Goal: Information Seeking & Learning: Learn about a topic

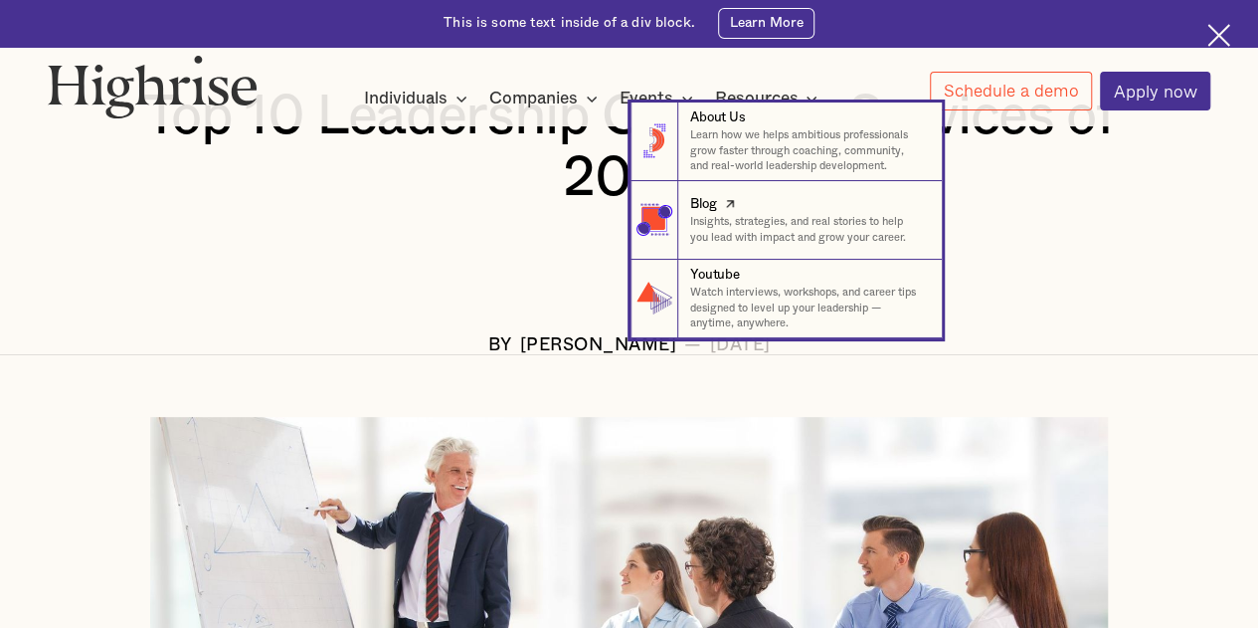
scroll to position [398, 0]
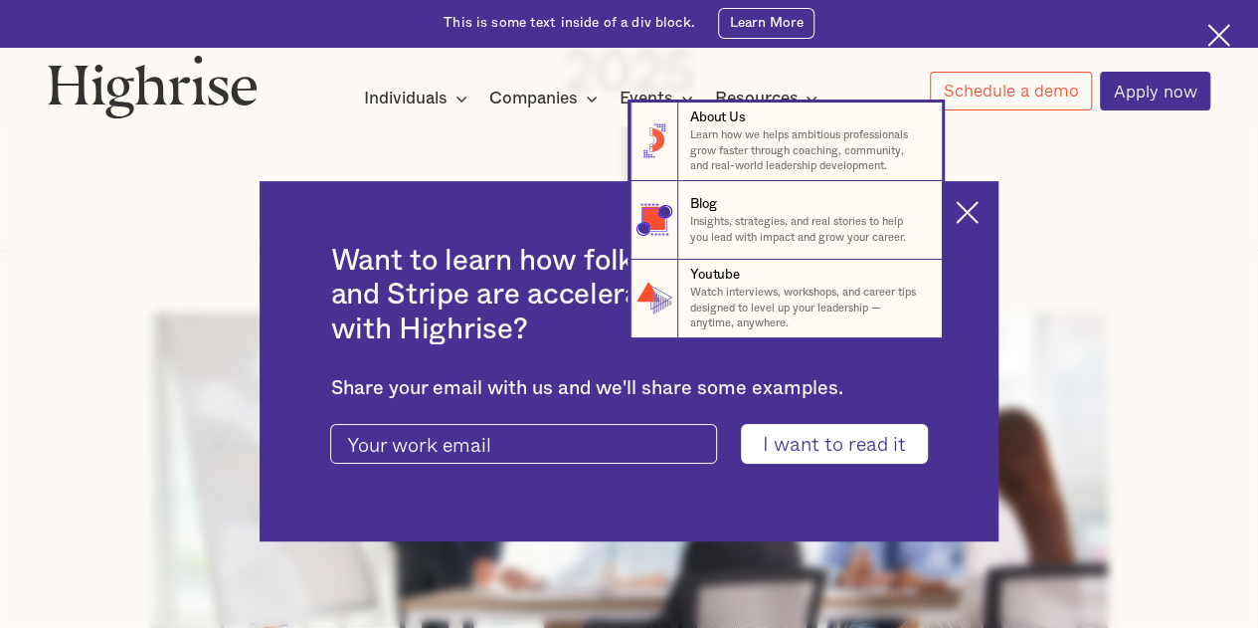
click at [982, 204] on nav "8 About Us Learn how we helps ambitious professionals grow faster through coach…" at bounding box center [629, 220] width 1256 height 236
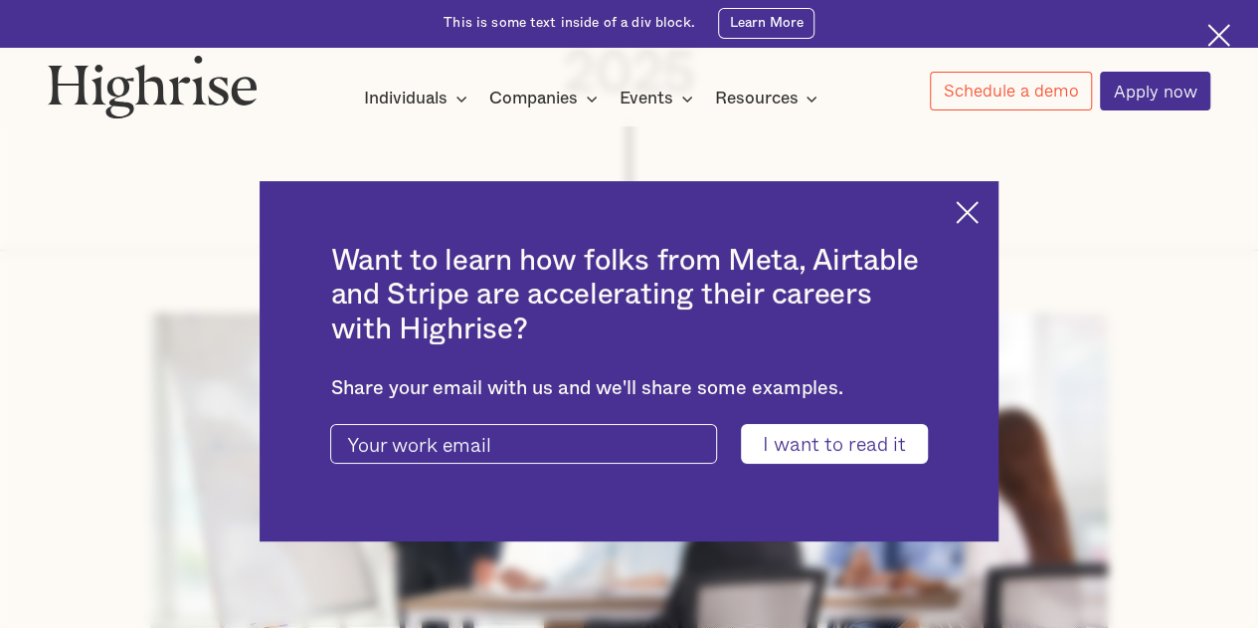
click at [1211, 33] on img at bounding box center [1219, 35] width 23 height 23
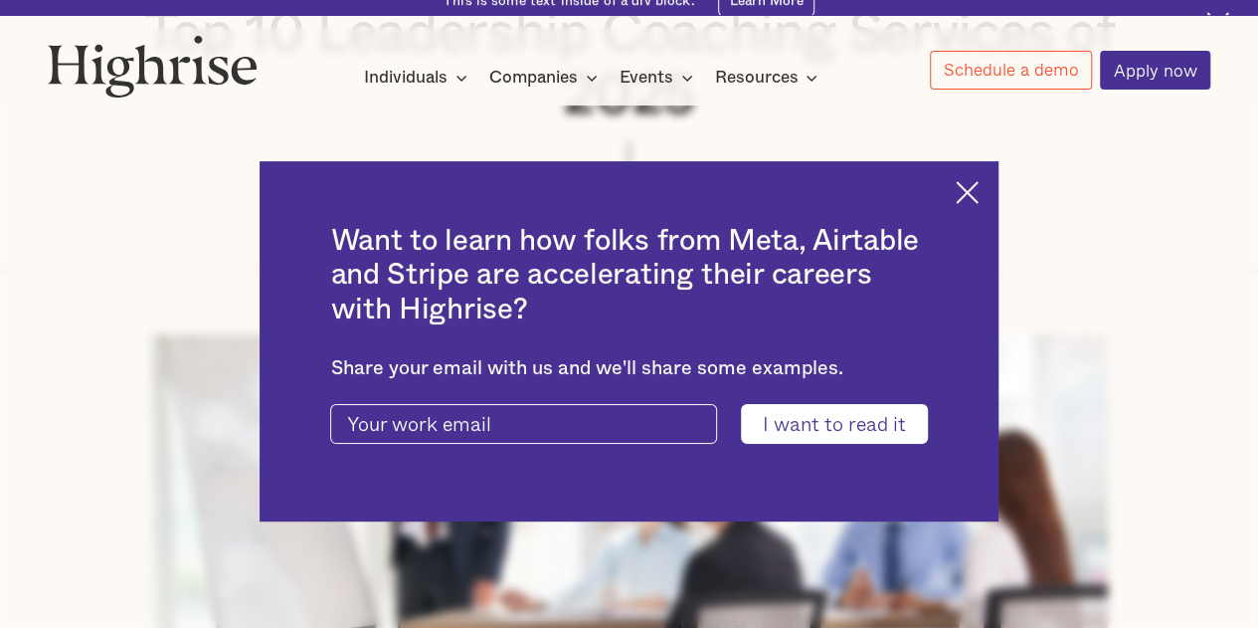
scroll to position [350, 0]
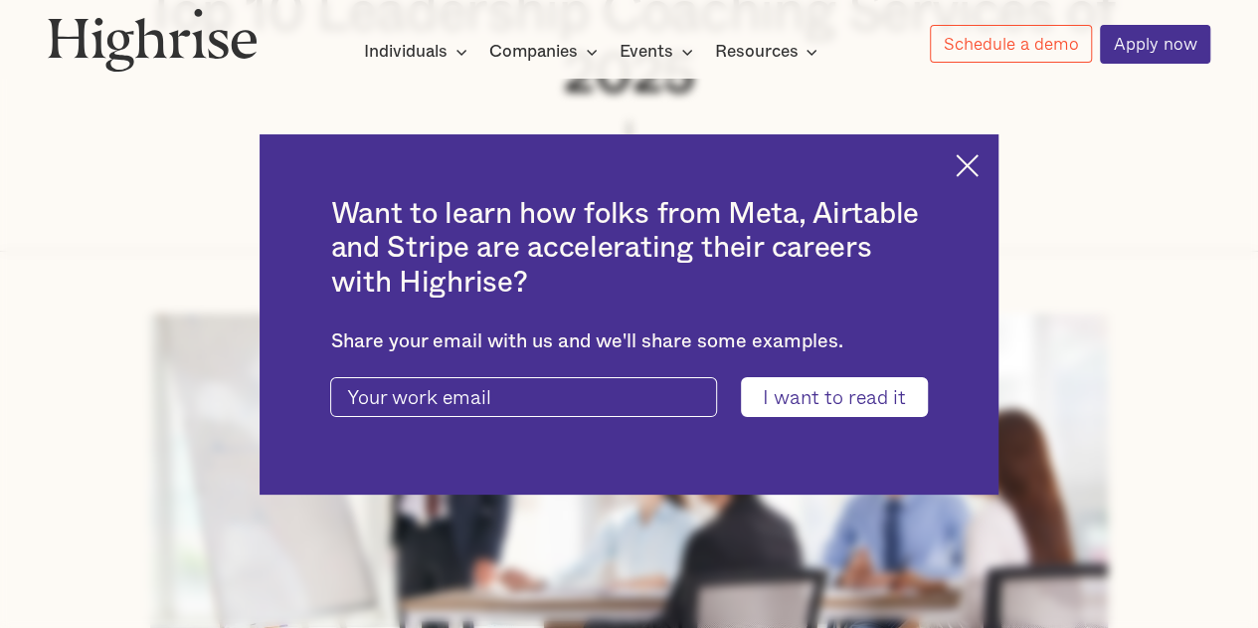
click at [979, 163] on img at bounding box center [967, 165] width 23 height 23
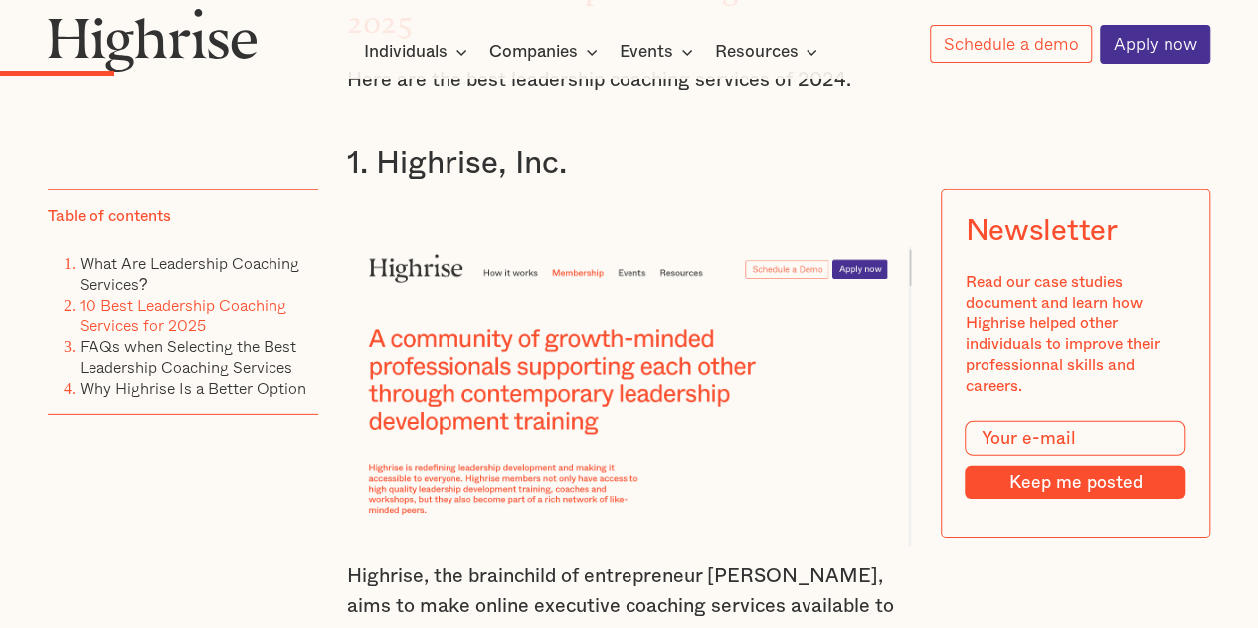
scroll to position [2737, 0]
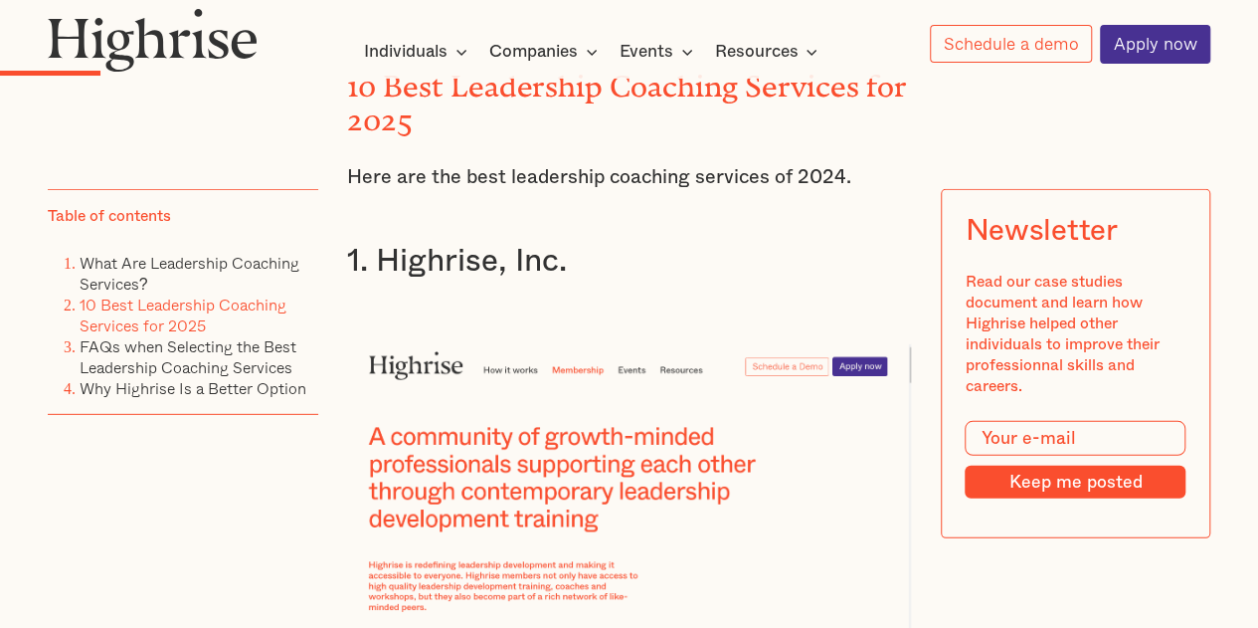
click at [406, 371] on img at bounding box center [629, 494] width 565 height 301
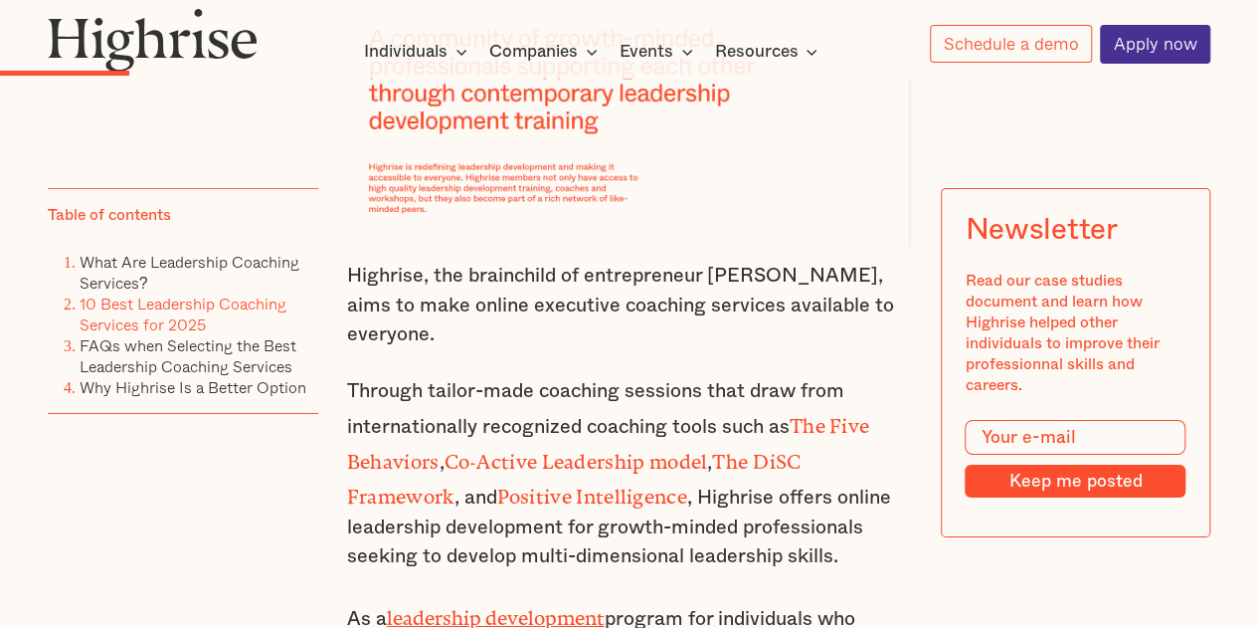
click at [501, 289] on p "Highrise, the brainchild of entrepreneur Andrew Lipovsky, aims to make online e…" at bounding box center [629, 306] width 565 height 89
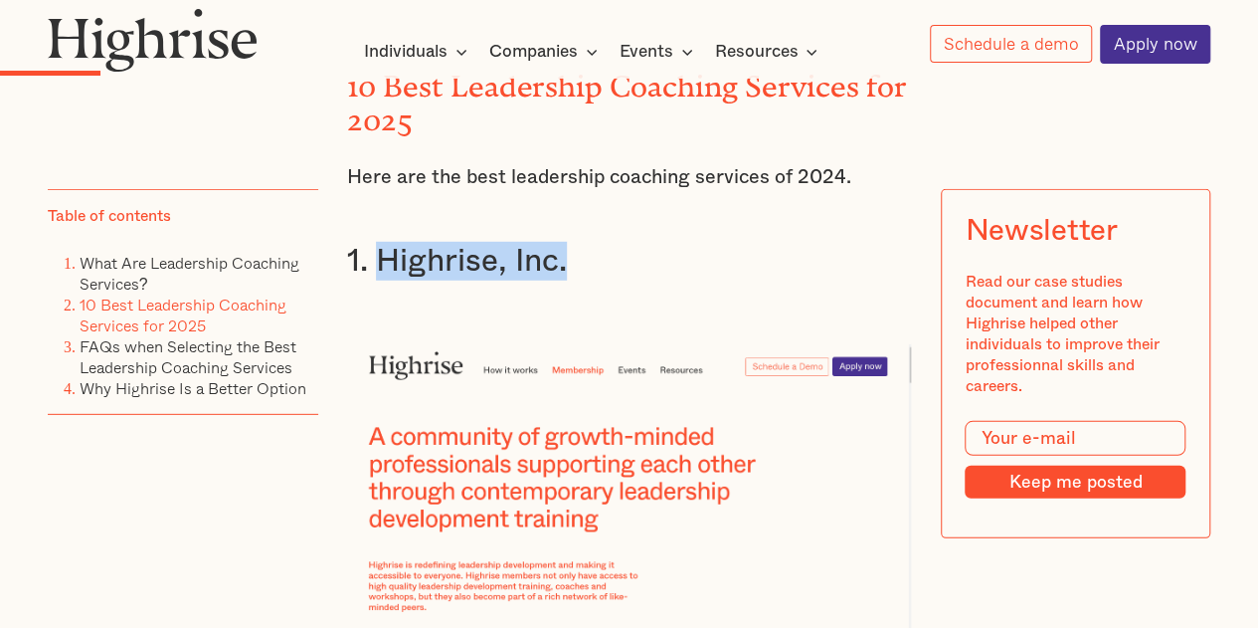
drag, startPoint x: 573, startPoint y: 264, endPoint x: 380, endPoint y: 276, distance: 193.3
click at [374, 278] on h3 "1. Highrise, Inc." at bounding box center [629, 261] width 565 height 39
copy h3 "Highrise, Inc."
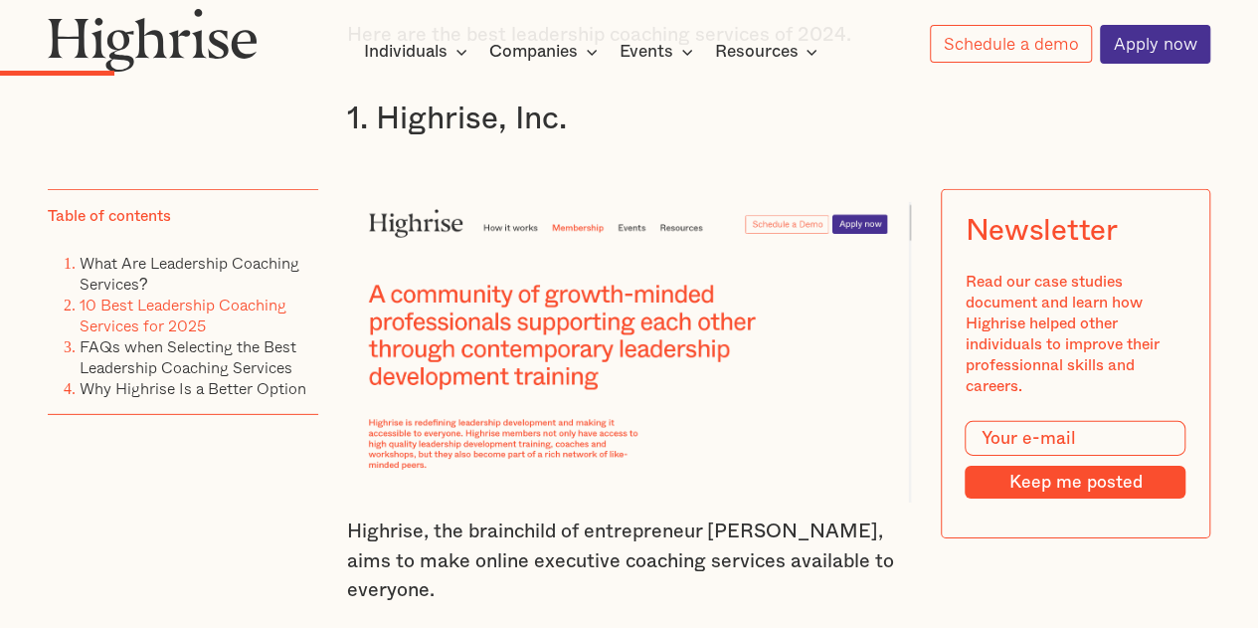
scroll to position [2837, 0]
